Goal: Transaction & Acquisition: Purchase product/service

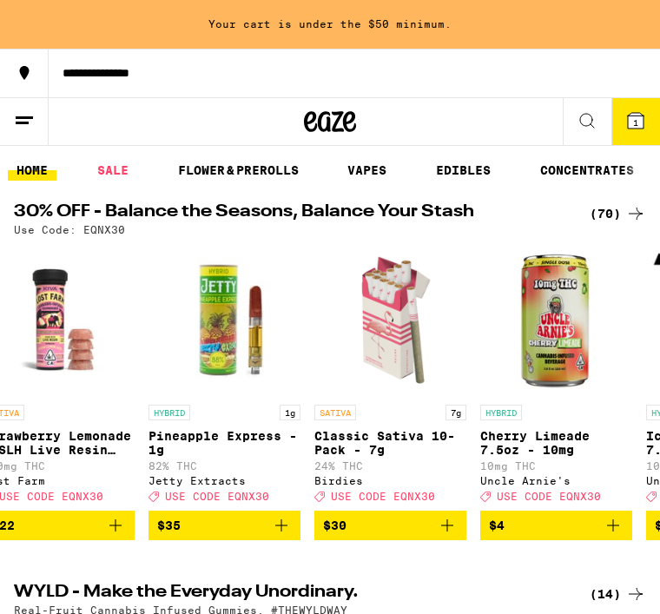
scroll to position [0, 36]
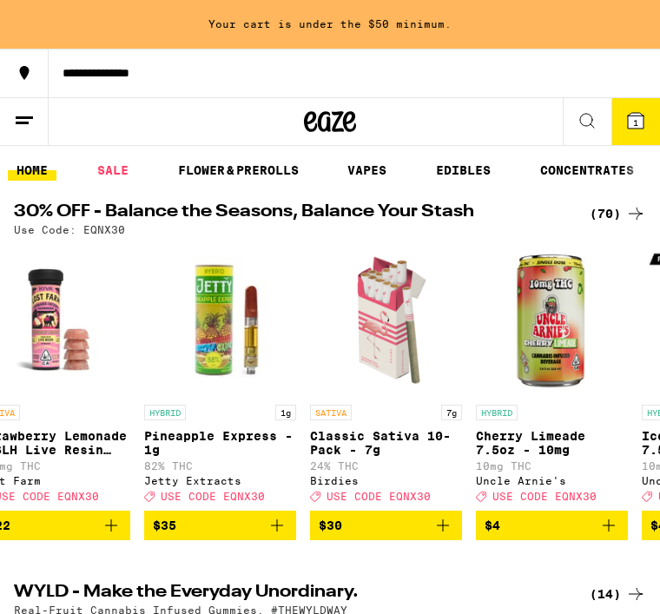
click at [368, 175] on link "VAPES" at bounding box center [367, 170] width 56 height 21
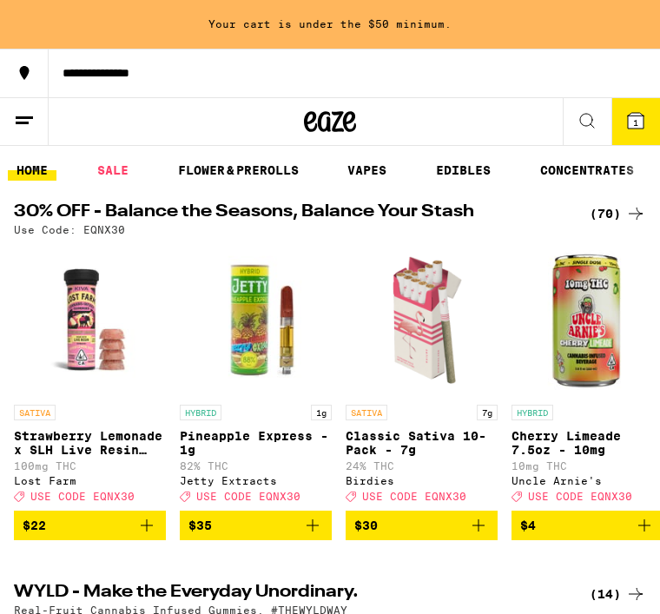
click at [313, 536] on icon "Add to bag" at bounding box center [312, 525] width 21 height 21
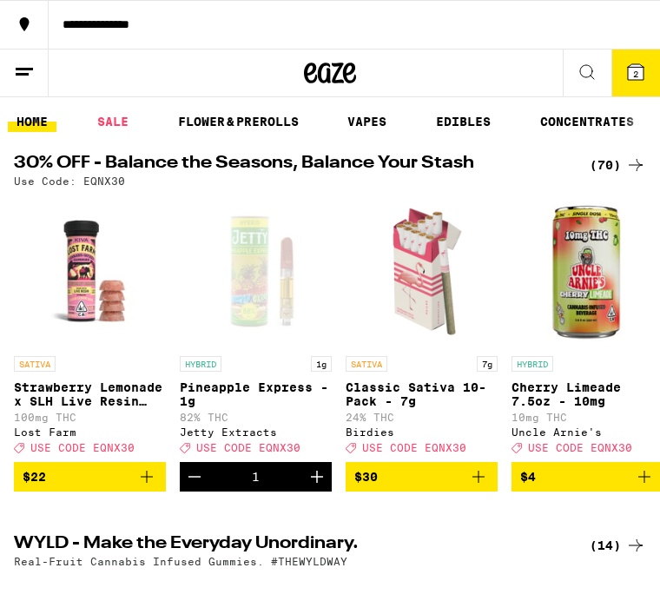
click at [232, 114] on link "FLOWER & PREROLLS" at bounding box center [238, 121] width 138 height 21
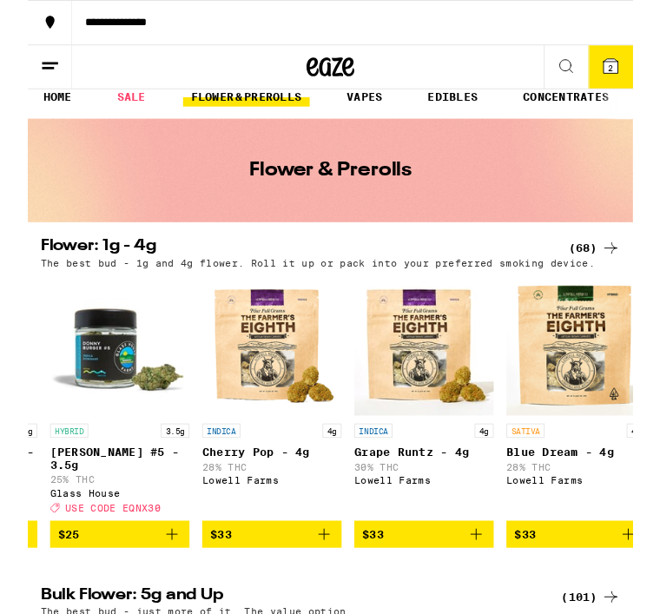
scroll to position [16, 0]
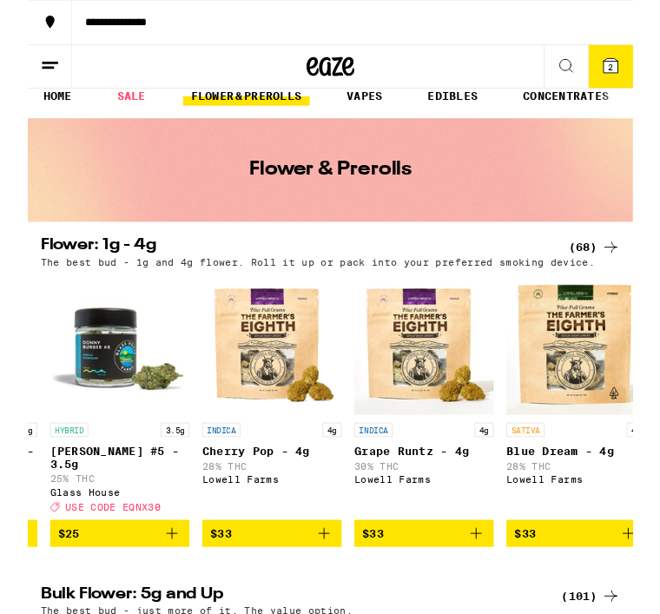
click at [326, 588] on icon "Add to bag" at bounding box center [323, 582] width 12 height 12
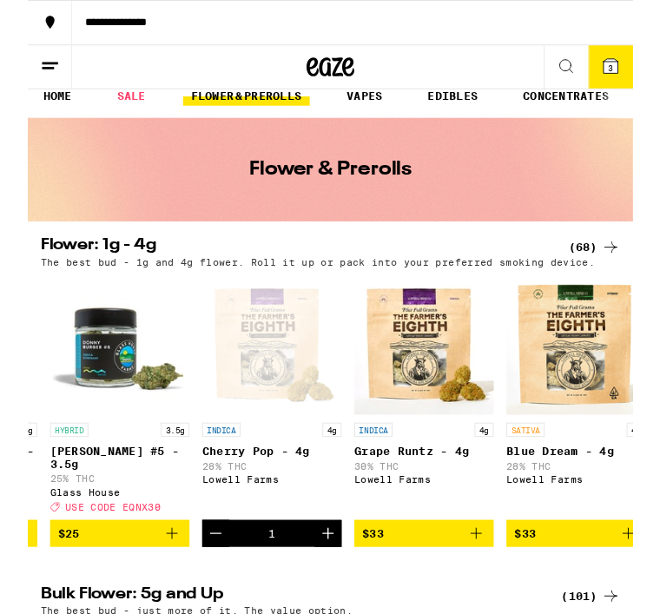
click at [635, 71] on span "3" at bounding box center [635, 74] width 5 height 10
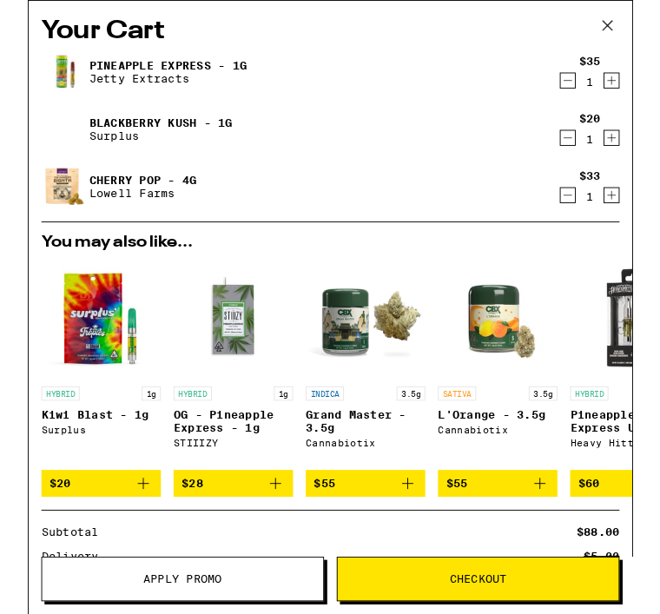
click at [94, 139] on link "Blackberry Kush - 1g" at bounding box center [145, 134] width 156 height 14
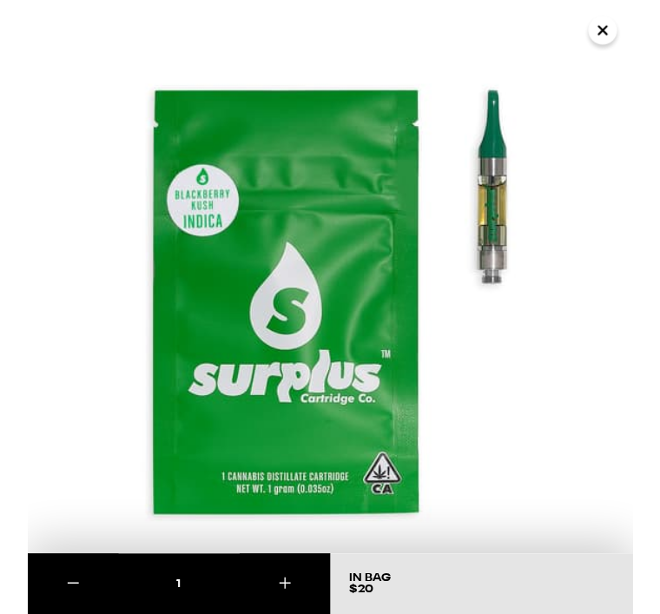
click at [624, 40] on icon "Close" at bounding box center [626, 33] width 21 height 26
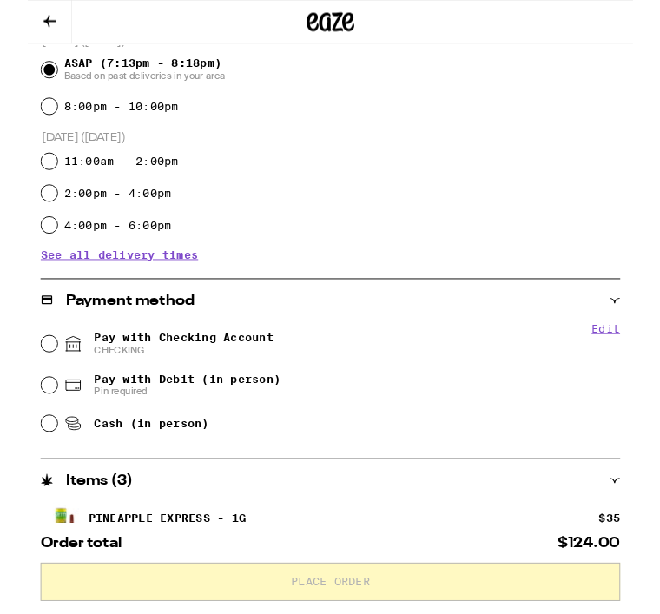
scroll to position [427, 0]
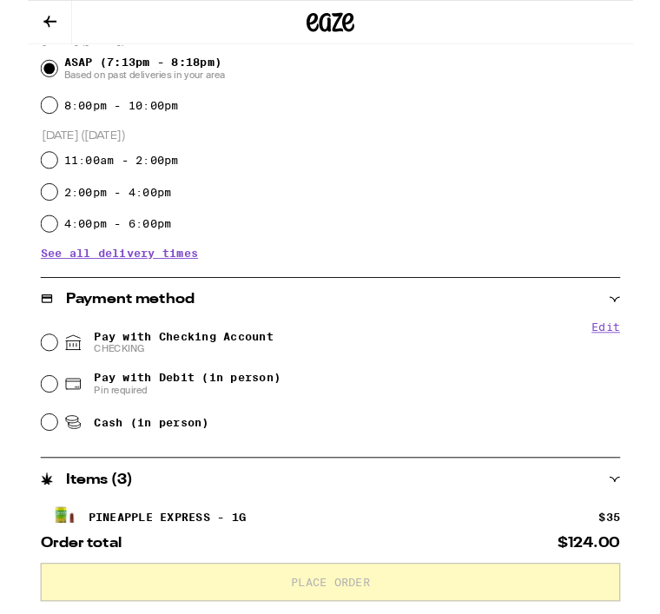
click at [21, 419] on input "Pay with Debit (in person) Pin required" at bounding box center [23, 418] width 17 height 17
radio input "true"
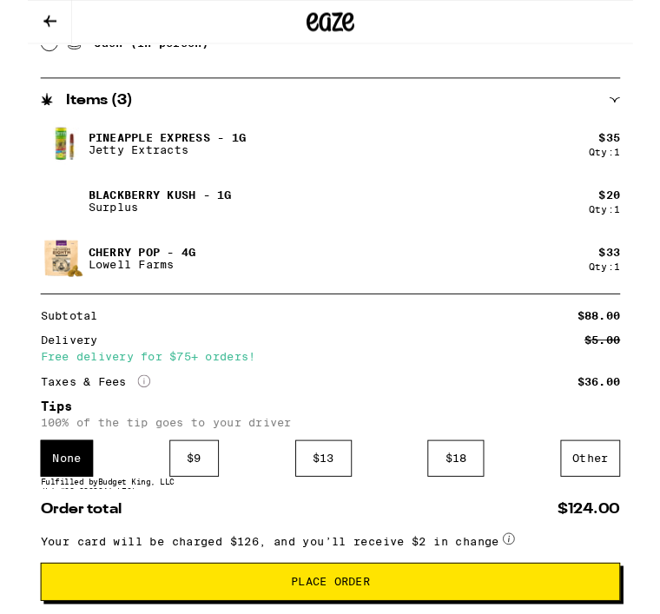
scroll to position [843, 0]
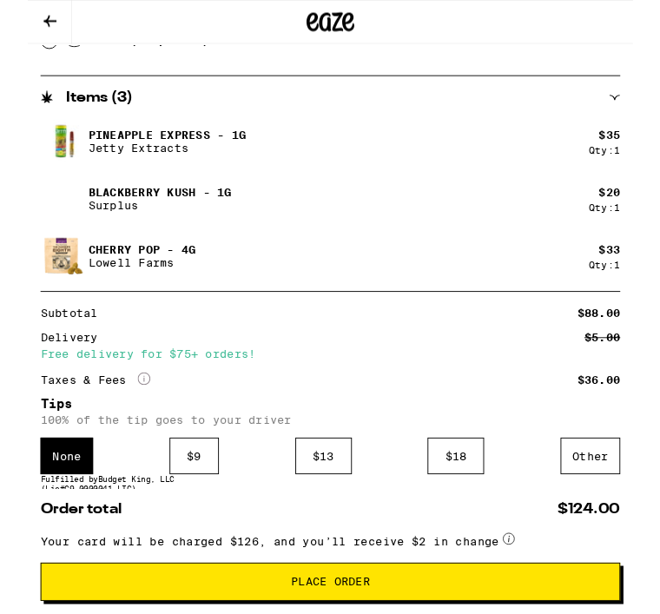
click at [609, 502] on div "Other" at bounding box center [613, 498] width 65 height 40
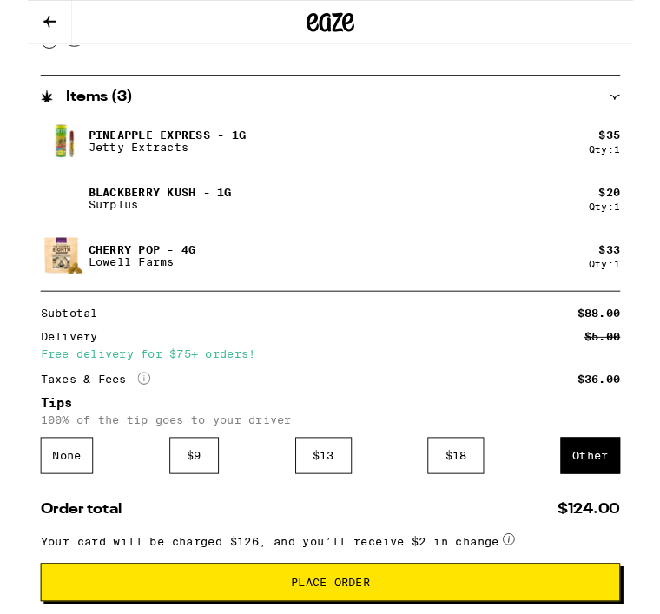
scroll to position [945, 0]
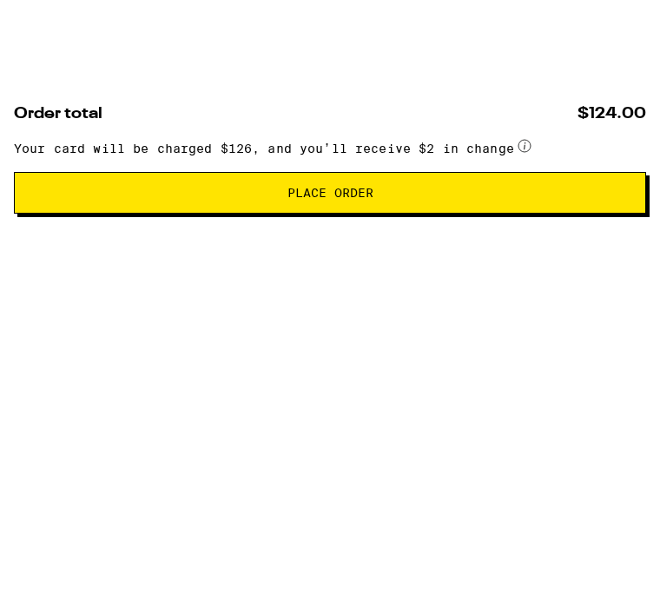
type input "7"
click at [612, 375] on div "Other" at bounding box center [613, 395] width 65 height 40
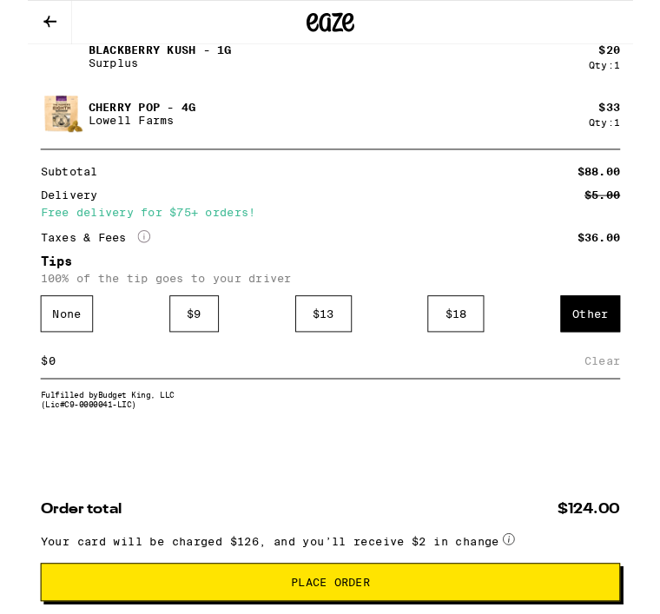
click at [621, 326] on div "Other" at bounding box center [613, 342] width 65 height 40
click at [603, 345] on div "Other" at bounding box center [613, 342] width 65 height 40
click at [185, 331] on div "$ 9" at bounding box center [182, 342] width 54 height 40
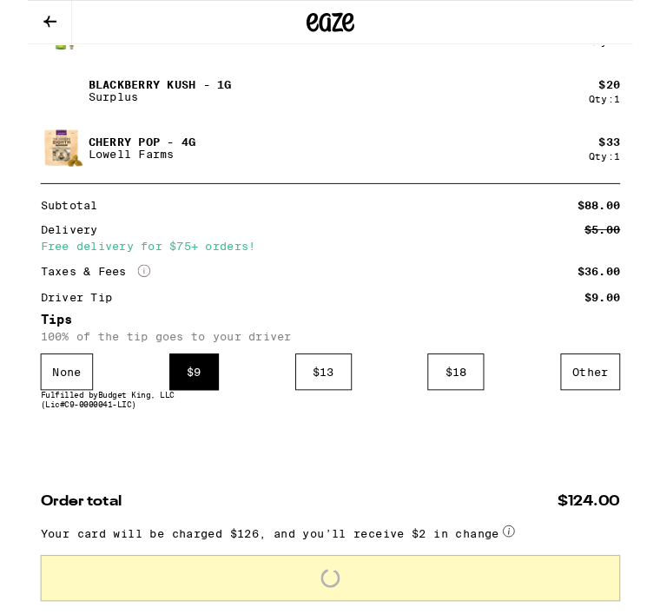
scroll to position [947, 0]
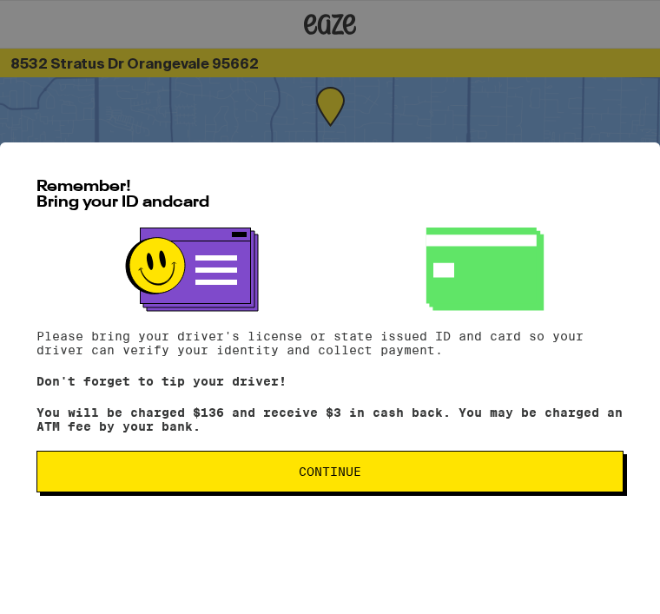
click at [326, 478] on span "Continue" at bounding box center [330, 471] width 63 height 12
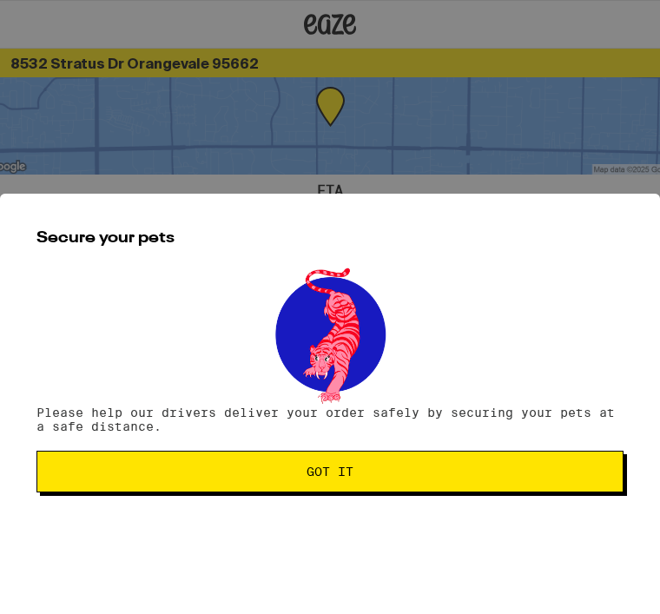
click at [321, 484] on button "Got it" at bounding box center [329, 472] width 587 height 42
